Goal: Book appointment/travel/reservation

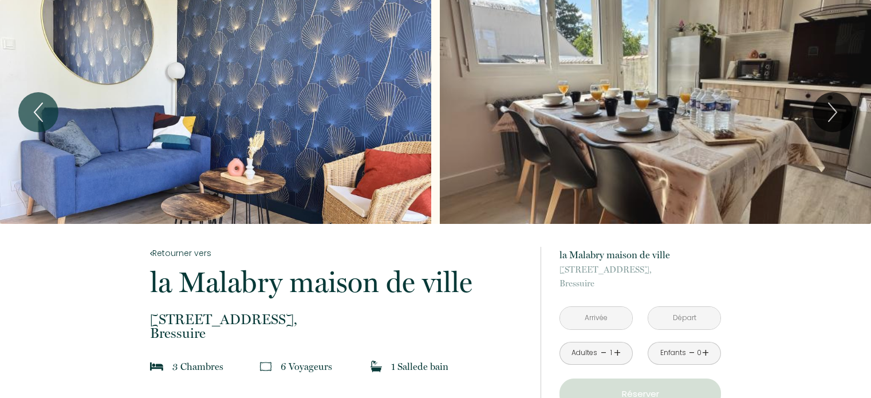
scroll to position [172, 0]
click at [598, 320] on input "text" at bounding box center [596, 318] width 72 height 22
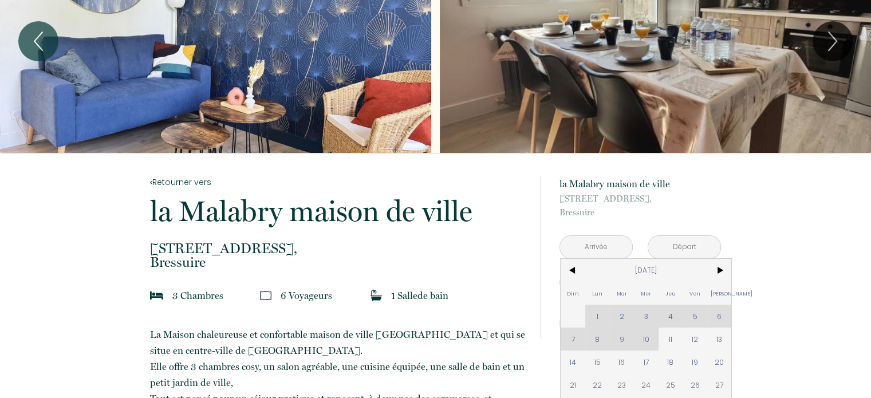
scroll to position [114, 0]
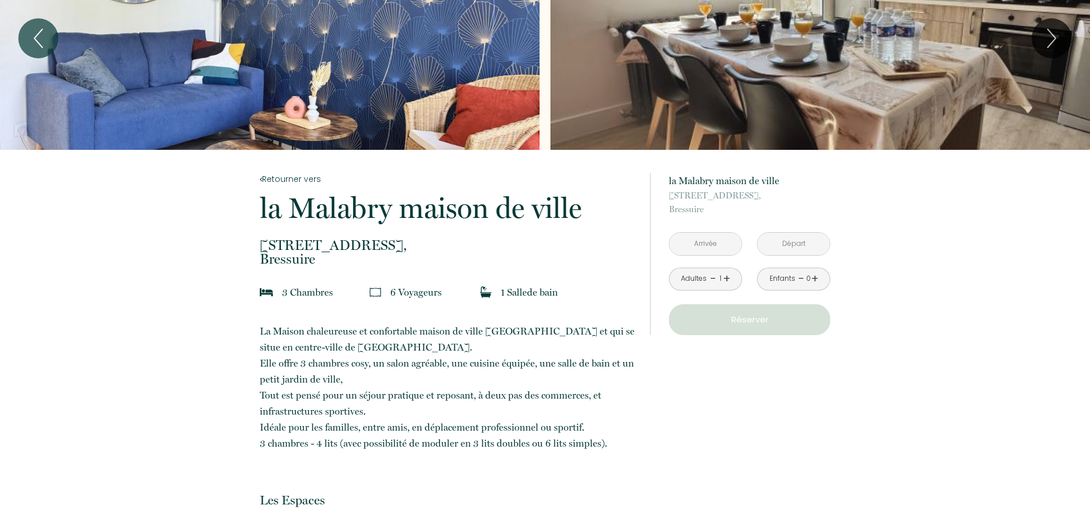
scroll to position [57, 0]
